Goal: Task Accomplishment & Management: Manage account settings

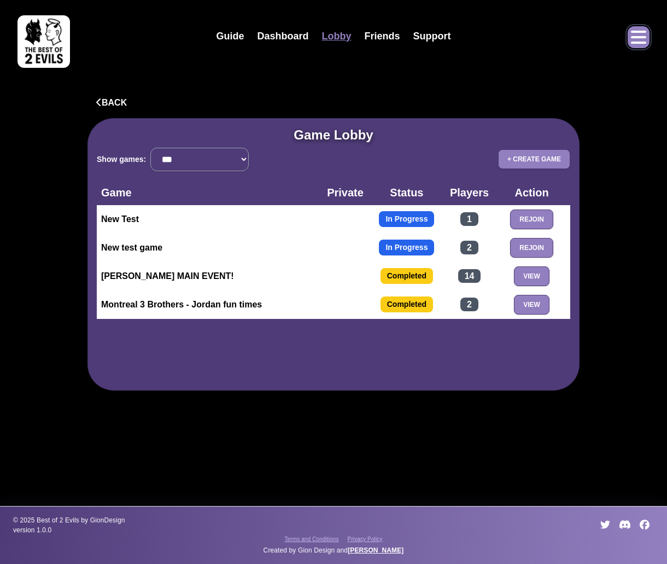
click at [646, 36] on icon "Open menu" at bounding box center [638, 37] width 15 height 13
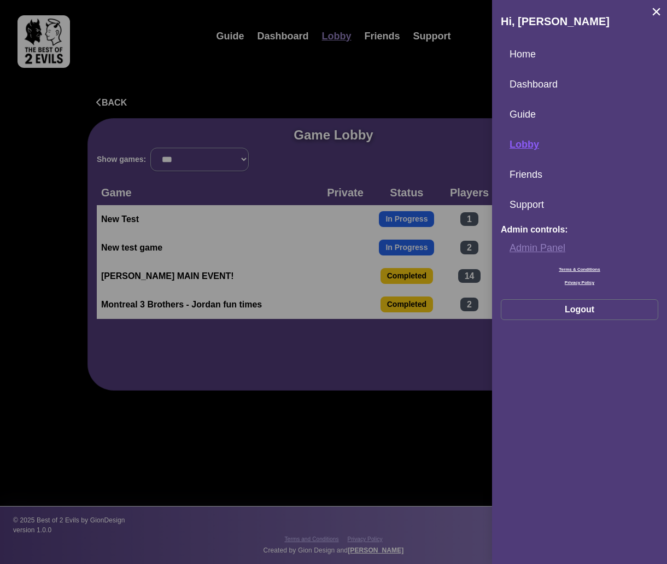
click at [538, 251] on link "Admin Panel" at bounding box center [580, 248] width 158 height 24
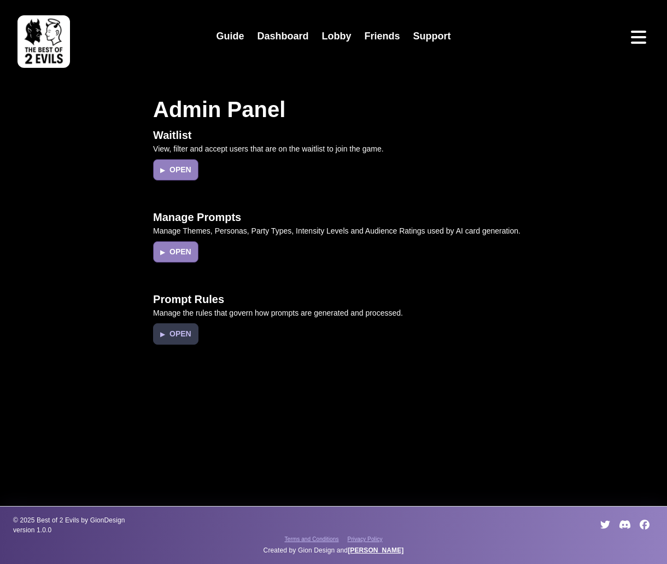
click at [193, 332] on button "▶ Open" at bounding box center [175, 333] width 45 height 21
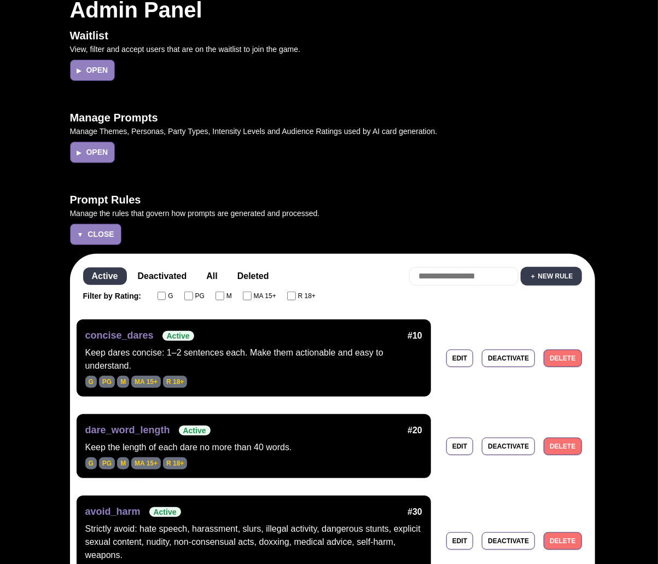
scroll to position [104, 0]
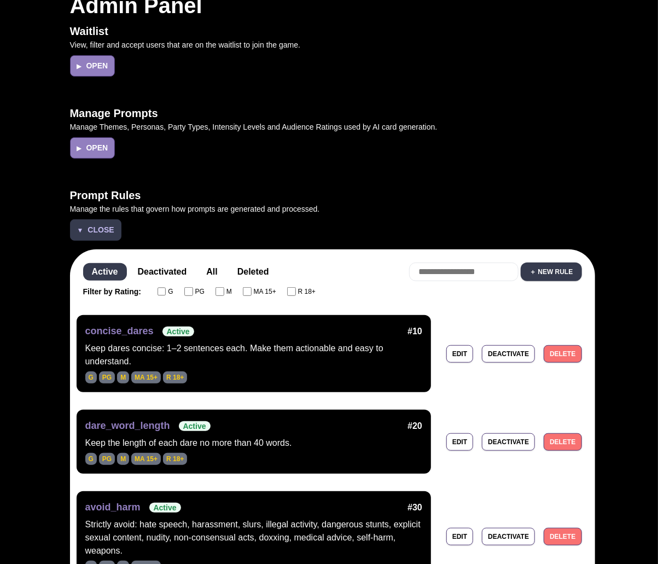
click at [103, 231] on span "Close" at bounding box center [101, 229] width 26 height 11
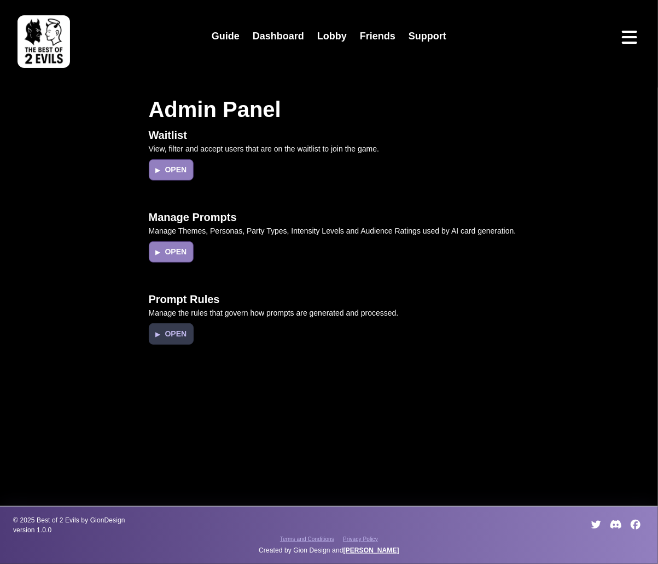
scroll to position [0, 0]
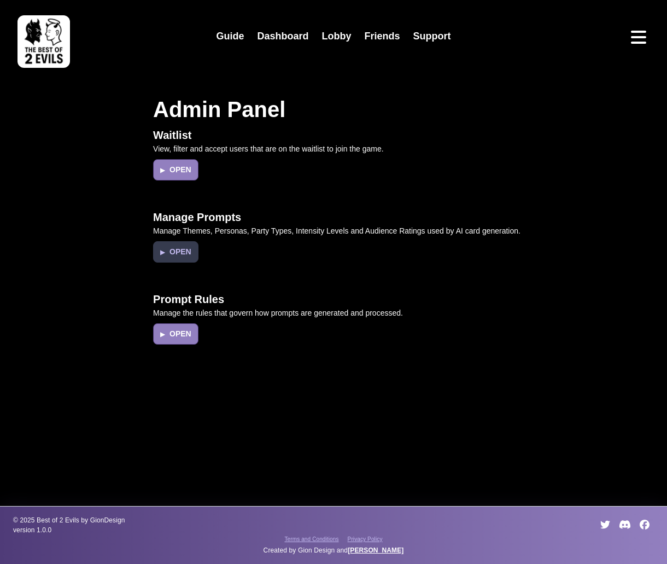
click at [185, 254] on span "Open" at bounding box center [181, 251] width 22 height 11
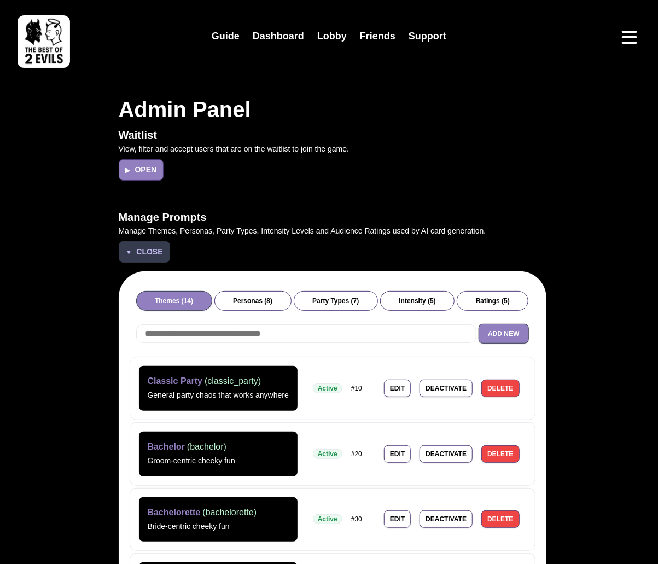
click at [160, 255] on span "Close" at bounding box center [149, 251] width 26 height 11
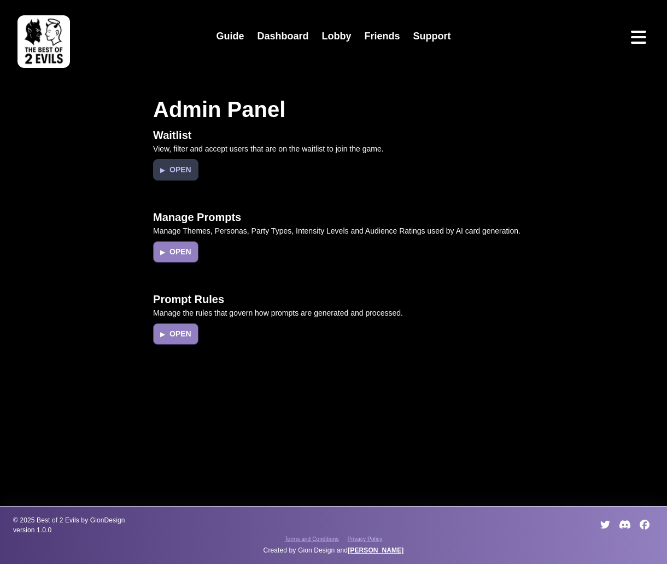
click at [184, 167] on span "Open" at bounding box center [181, 169] width 22 height 11
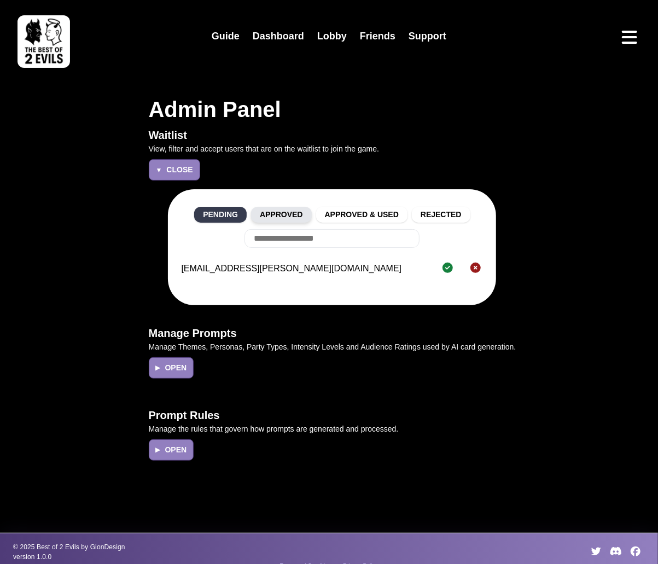
click at [299, 210] on button "Approved" at bounding box center [281, 215] width 61 height 16
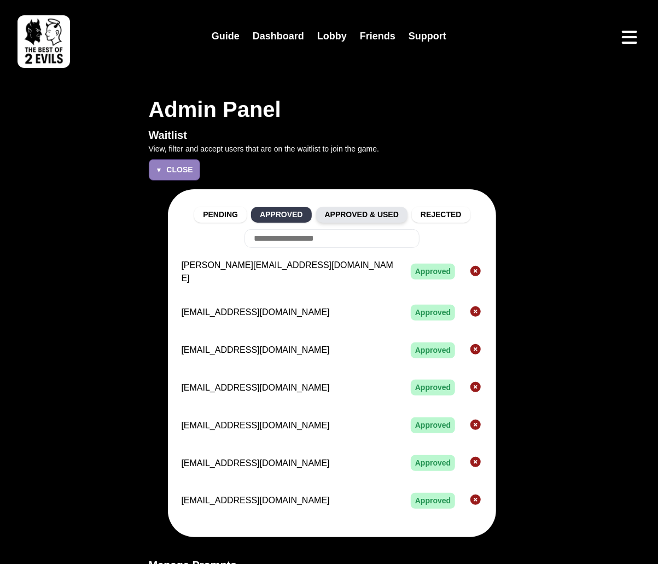
click at [354, 210] on button "Approved & Used" at bounding box center [361, 215] width 91 height 16
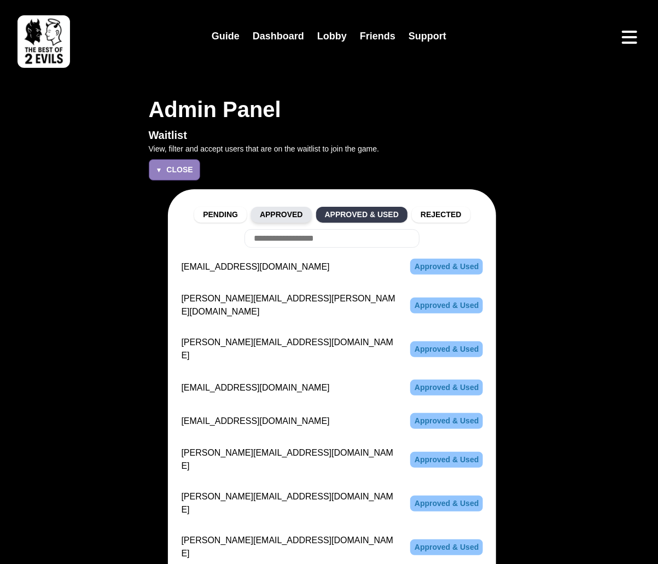
click at [305, 212] on button "Approved" at bounding box center [281, 215] width 61 height 16
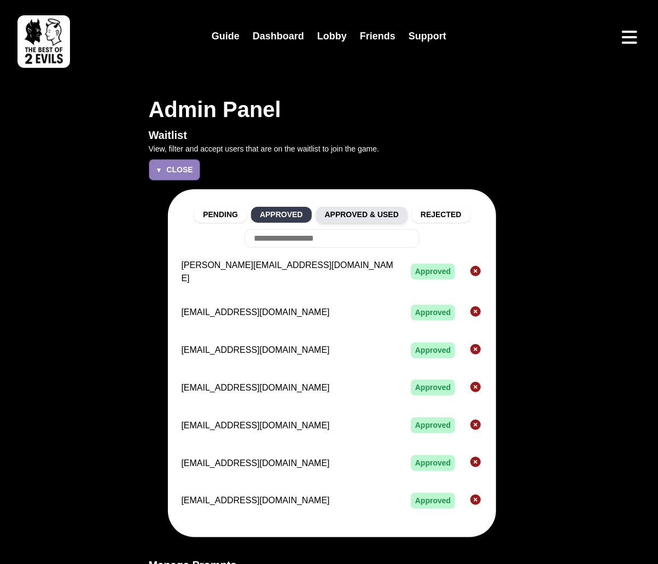
click at [357, 210] on button "Approved & Used" at bounding box center [361, 215] width 91 height 16
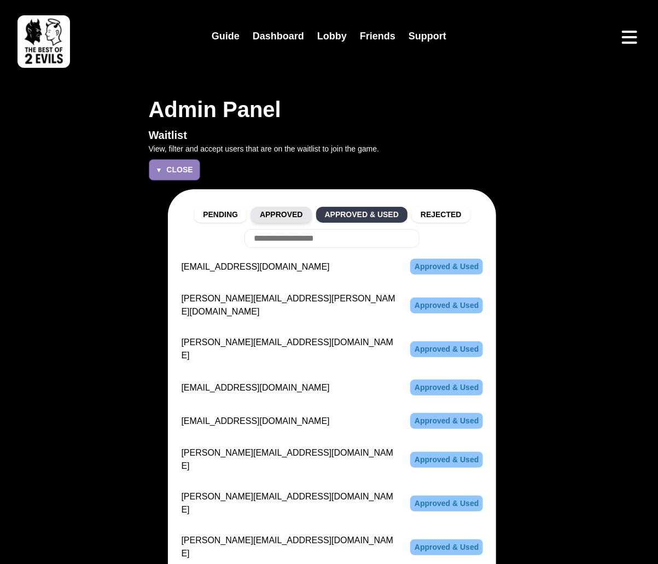
click at [288, 213] on button "Approved" at bounding box center [281, 215] width 61 height 16
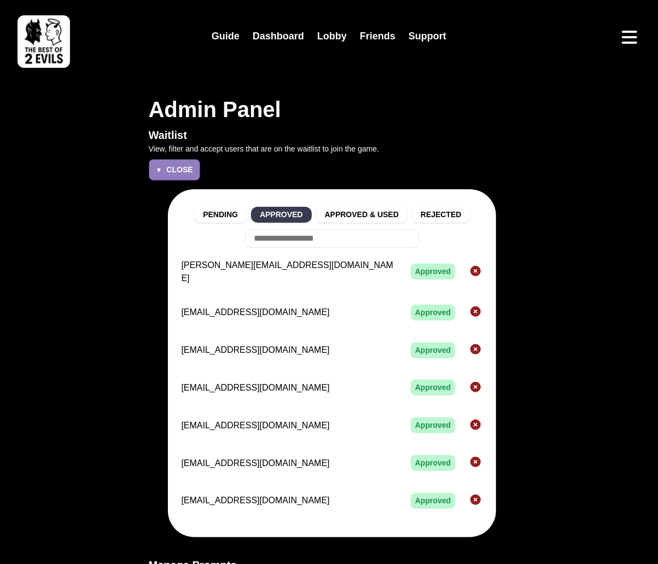
scroll to position [250, 0]
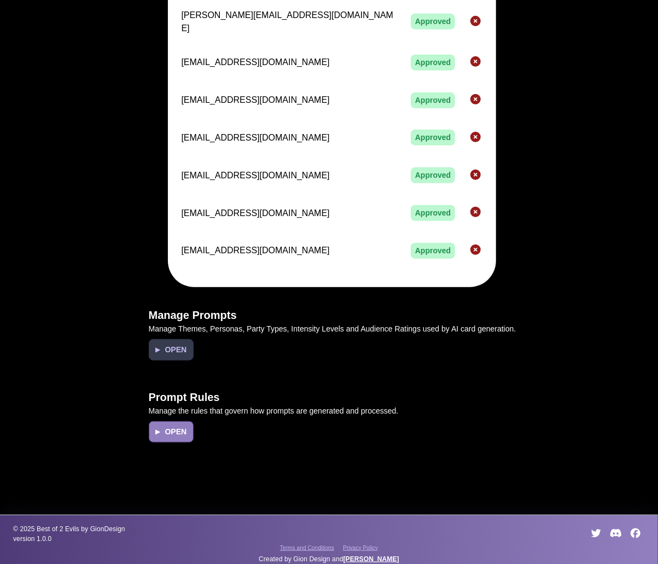
click at [190, 348] on button "▶ Open" at bounding box center [171, 349] width 45 height 21
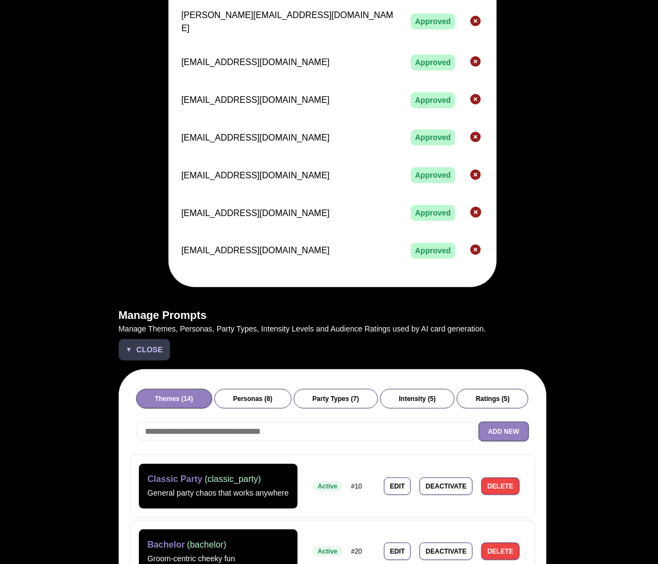
click at [158, 346] on span "Close" at bounding box center [149, 349] width 26 height 11
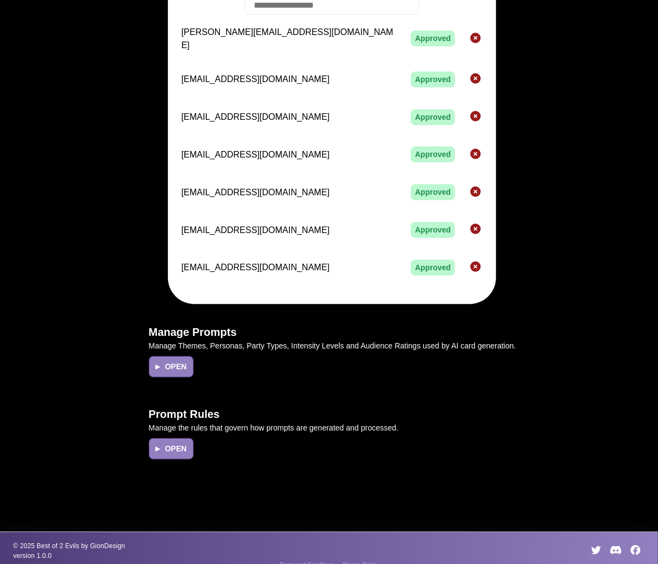
scroll to position [0, 0]
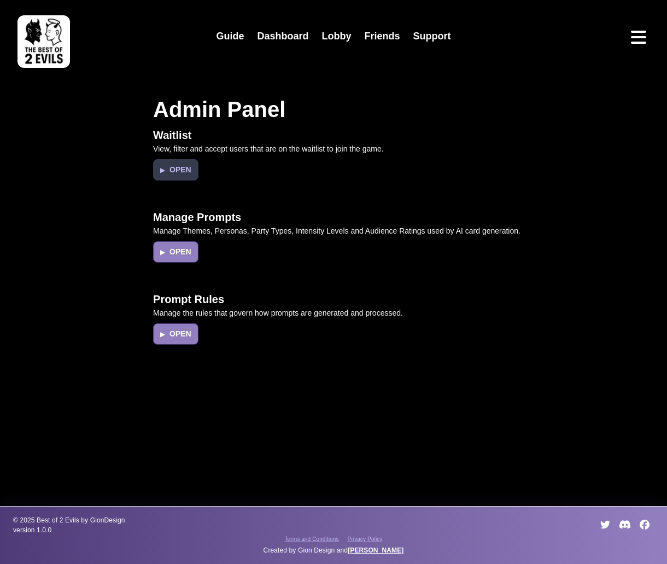
click at [172, 171] on span "Open" at bounding box center [181, 169] width 22 height 11
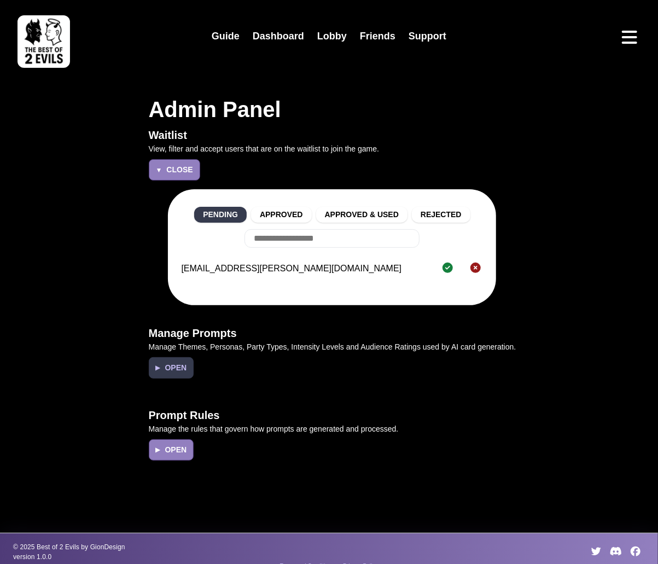
click at [175, 370] on span "Open" at bounding box center [176, 367] width 22 height 11
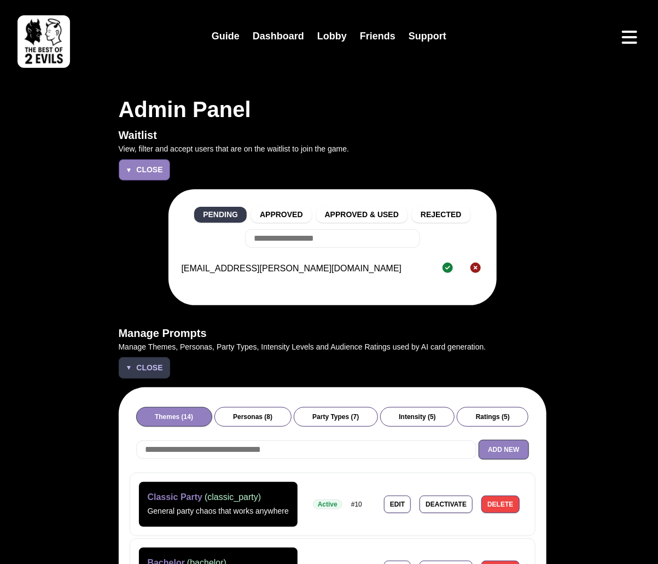
click at [165, 364] on button "▼ Close" at bounding box center [144, 367] width 51 height 21
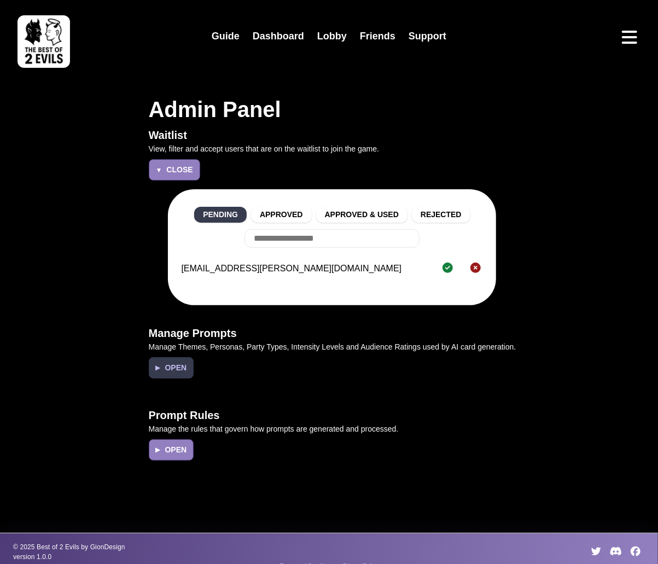
click at [177, 375] on button "▶ Open" at bounding box center [171, 367] width 45 height 21
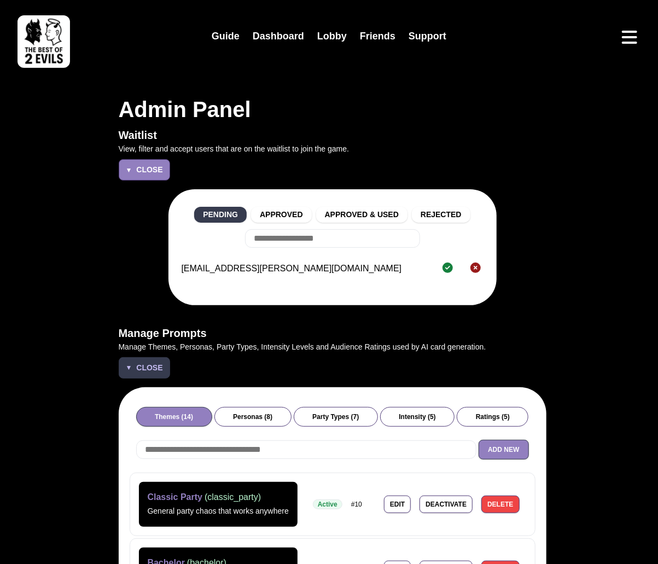
click at [159, 364] on span "Close" at bounding box center [149, 367] width 26 height 11
